Goal: Find specific page/section: Find specific page/section

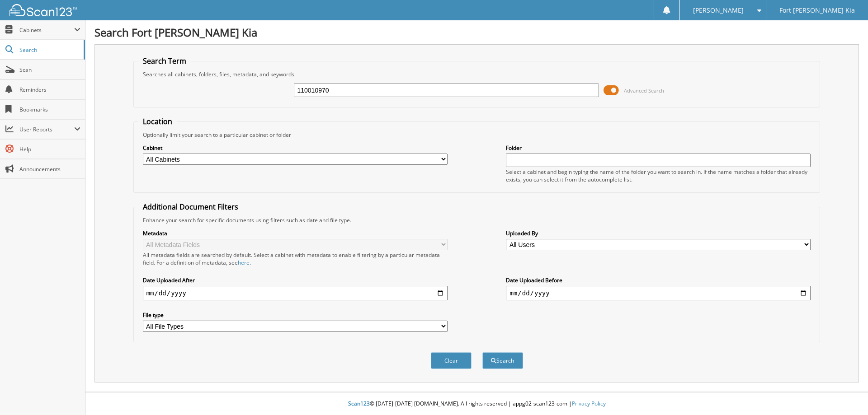
type input "110010970"
click at [482, 353] on button "Search" at bounding box center [502, 361] width 41 height 17
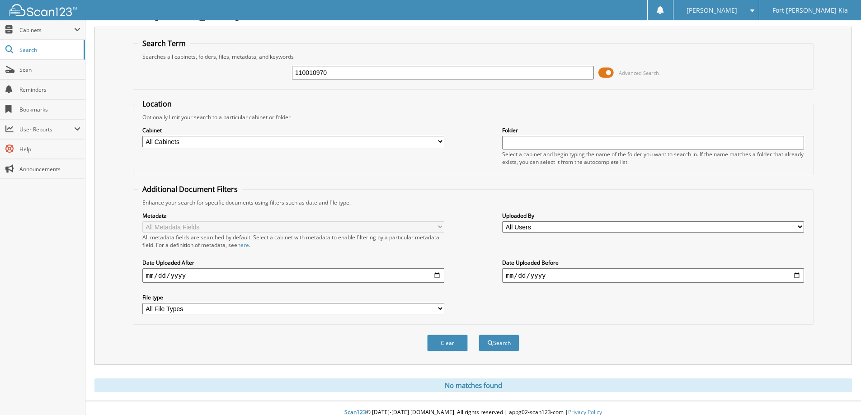
scroll to position [27, 0]
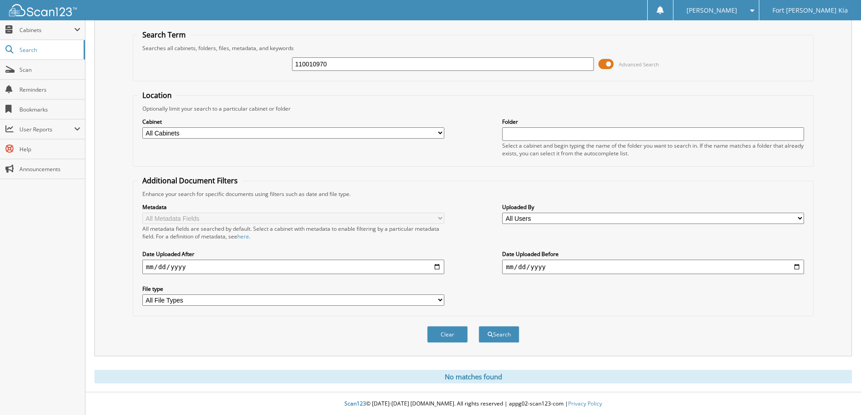
click at [340, 54] on div "110010970 Advanced Search" at bounding box center [473, 64] width 671 height 24
click at [340, 63] on input "110010970" at bounding box center [443, 64] width 302 height 14
click at [28, 32] on span "Cabinets" at bounding box center [46, 30] width 55 height 8
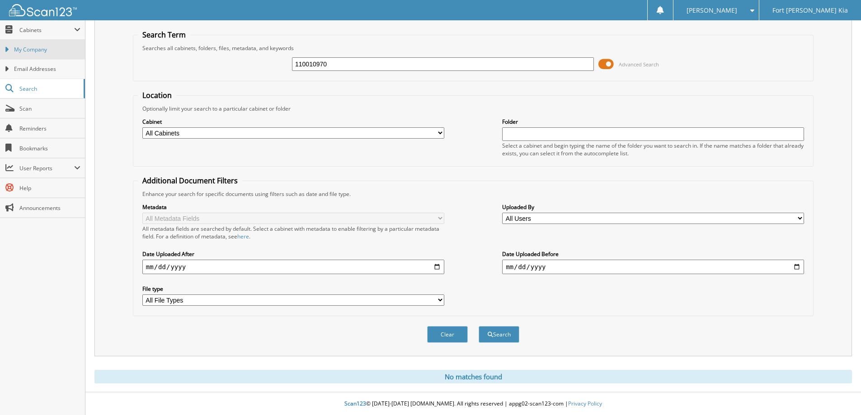
click at [33, 49] on span "My Company" at bounding box center [47, 50] width 66 height 8
